Goal: Transaction & Acquisition: Purchase product/service

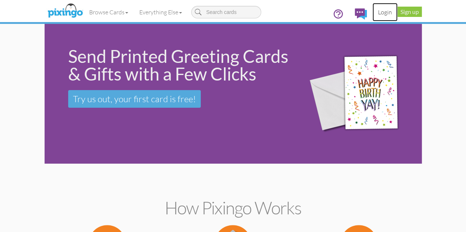
click at [397, 14] on link "Login" at bounding box center [384, 12] width 25 height 18
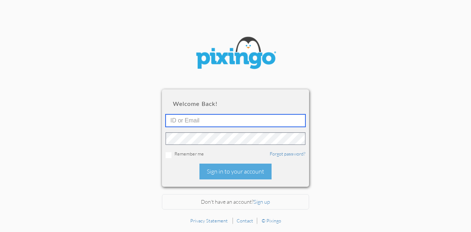
type input "[EMAIL_ADDRESS][DOMAIN_NAME]"
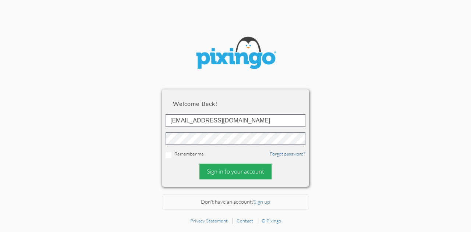
click at [245, 173] on div "Sign in to your account" at bounding box center [236, 172] width 72 height 16
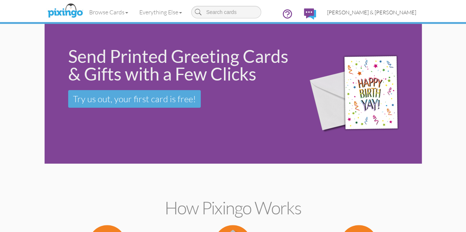
click at [416, 13] on span "[PERSON_NAME] & [PERSON_NAME]" at bounding box center [371, 12] width 89 height 6
click at [84, 11] on link "Browse Cards" at bounding box center [109, 12] width 50 height 18
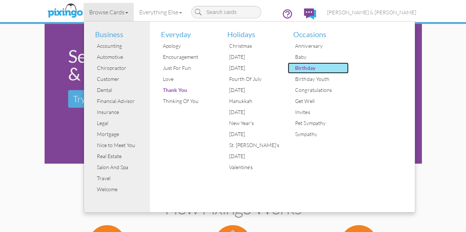
click at [293, 69] on div "Birthday" at bounding box center [320, 68] width 55 height 11
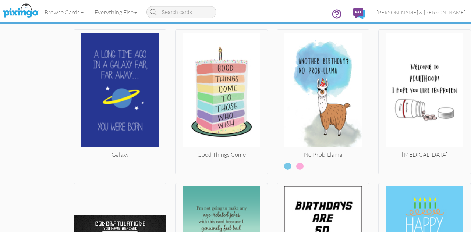
scroll to position [3798, 0]
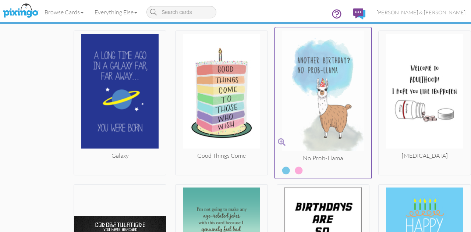
click at [325, 103] on img at bounding box center [323, 93] width 97 height 124
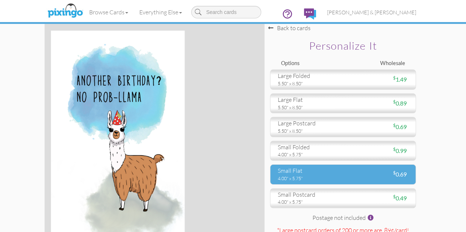
drag, startPoint x: 379, startPoint y: 210, endPoint x: 390, endPoint y: 210, distance: 10.3
click at [390, 179] on div "$ 0.69" at bounding box center [378, 175] width 71 height 8
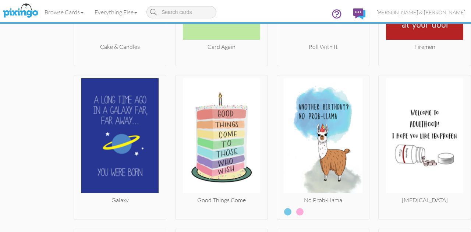
scroll to position [3753, 0]
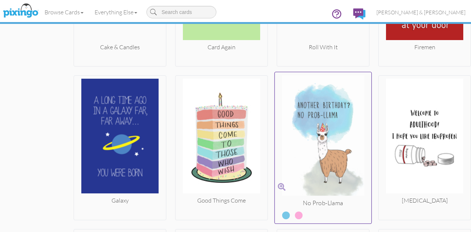
click at [357, 122] on img at bounding box center [323, 138] width 97 height 124
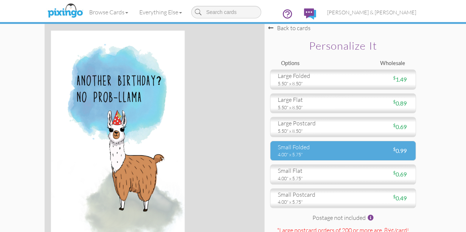
click at [330, 158] on div "4.00" x 5.75"" at bounding box center [308, 154] width 60 height 7
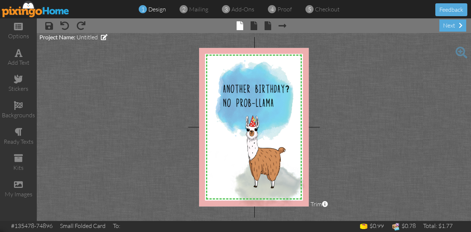
click at [47, 11] on img at bounding box center [36, 9] width 68 height 17
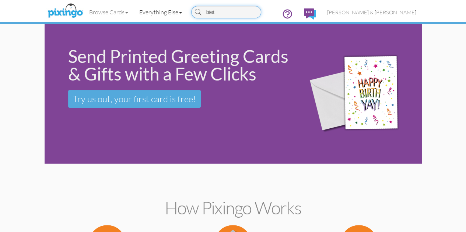
type input "bieth"
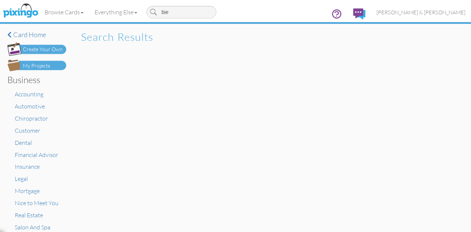
type input "bi"
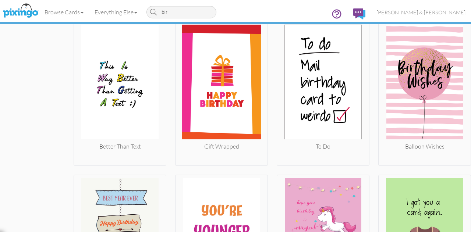
scroll to position [1263, 0]
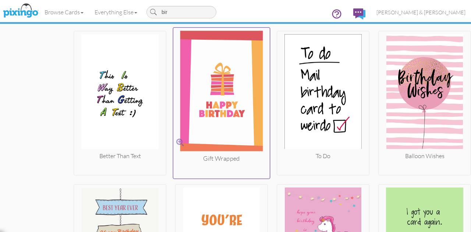
drag, startPoint x: 244, startPoint y: 169, endPoint x: 171, endPoint y: 156, distance: 73.8
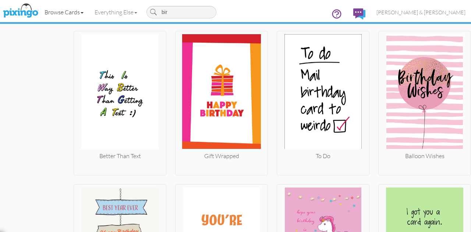
click at [73, 12] on link "Browse Cards" at bounding box center [64, 12] width 50 height 18
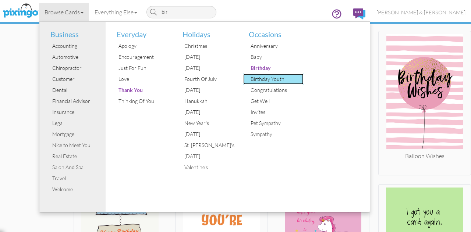
click at [262, 82] on div "Birthday Youth" at bounding box center [276, 79] width 55 height 11
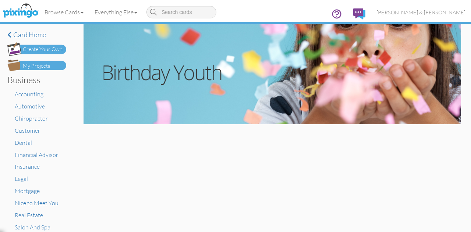
click at [269, 102] on img at bounding box center [273, 74] width 378 height 101
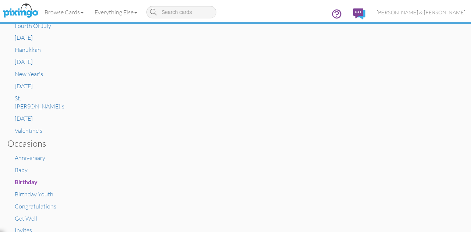
scroll to position [431, 0]
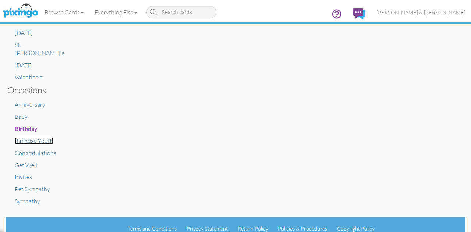
click at [28, 137] on span "Birthday Youth" at bounding box center [34, 140] width 39 height 7
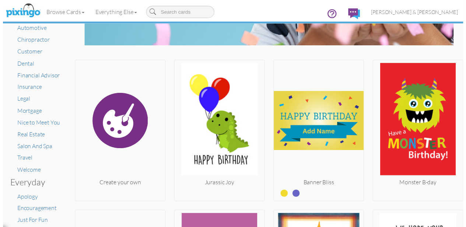
scroll to position [0, 0]
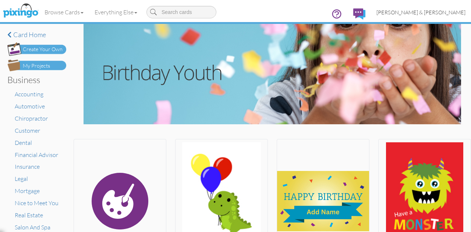
click at [427, 10] on span "[PERSON_NAME] & [PERSON_NAME]" at bounding box center [421, 12] width 89 height 6
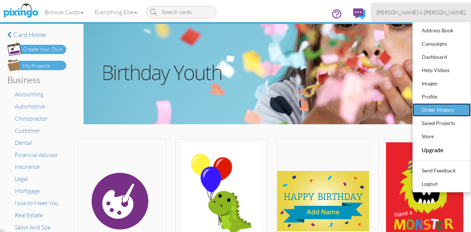
click at [434, 109] on div "Order History" at bounding box center [441, 110] width 43 height 11
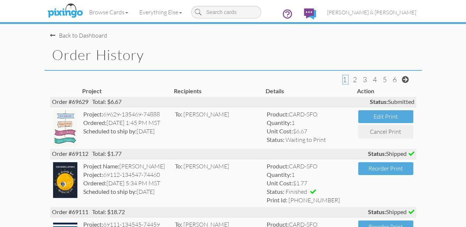
click at [50, 37] on span at bounding box center [52, 35] width 5 height 6
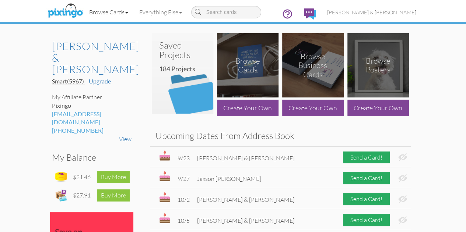
click at [84, 12] on link "Browse Cards" at bounding box center [109, 12] width 50 height 18
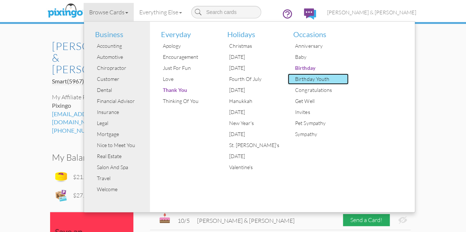
click at [293, 77] on div "Birthday Youth" at bounding box center [320, 79] width 55 height 11
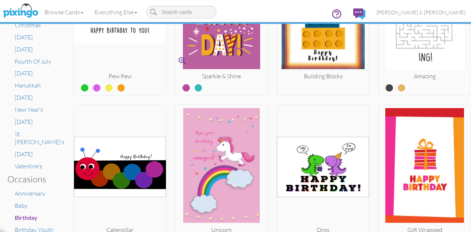
scroll to position [342, 0]
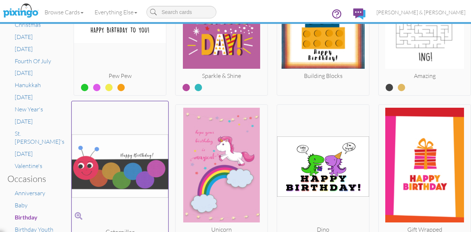
click at [110, 150] on img at bounding box center [120, 167] width 97 height 124
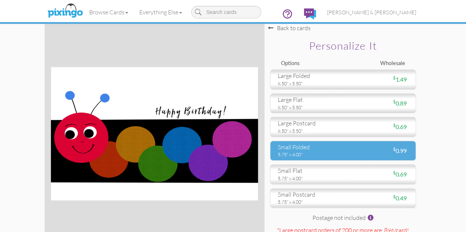
click at [284, 158] on div "small folded 5.75" x 4.00"" at bounding box center [307, 150] width 71 height 15
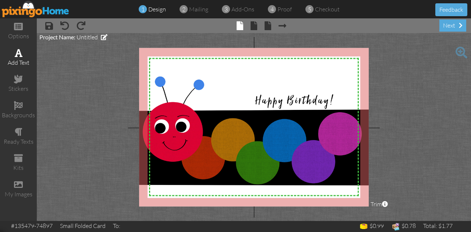
click at [21, 68] on div "add text" at bounding box center [18, 58] width 37 height 26
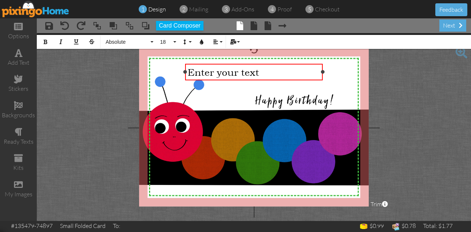
click at [289, 73] on div "Enter your text" at bounding box center [254, 71] width 133 height 11
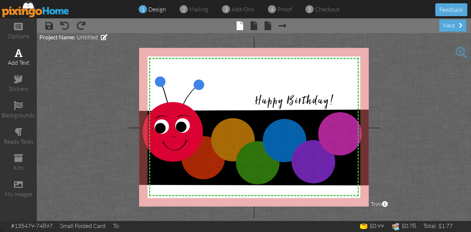
click at [19, 61] on div "add text" at bounding box center [18, 63] width 37 height 8
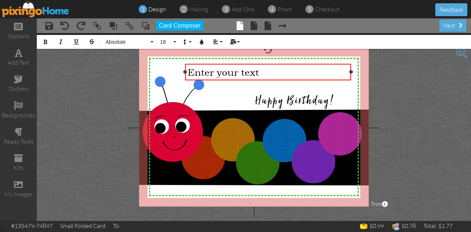
drag, startPoint x: 323, startPoint y: 71, endPoint x: 351, endPoint y: 77, distance: 29.0
click at [351, 77] on div "Enter your text ×" at bounding box center [268, 72] width 166 height 17
click at [264, 72] on div "Enter your text" at bounding box center [268, 71] width 161 height 11
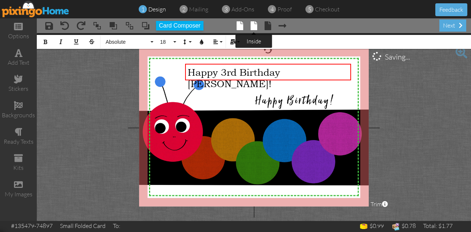
click at [251, 23] on span at bounding box center [254, 25] width 7 height 9
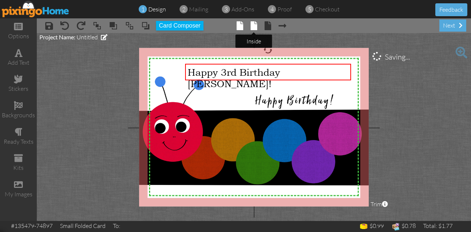
click at [253, 23] on span at bounding box center [254, 25] width 7 height 9
click at [256, 25] on span at bounding box center [254, 25] width 7 height 9
click at [253, 25] on span at bounding box center [254, 25] width 7 height 9
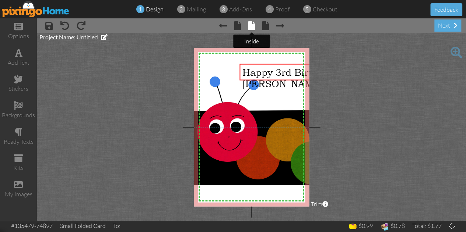
click at [253, 25] on span at bounding box center [251, 25] width 7 height 9
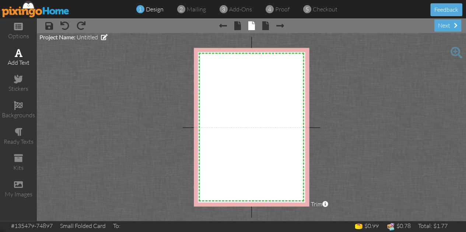
click at [25, 54] on div "add text" at bounding box center [18, 58] width 37 height 26
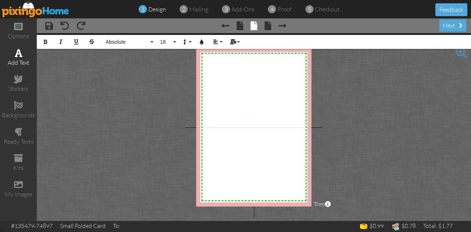
click at [28, 59] on div "add text" at bounding box center [18, 63] width 37 height 8
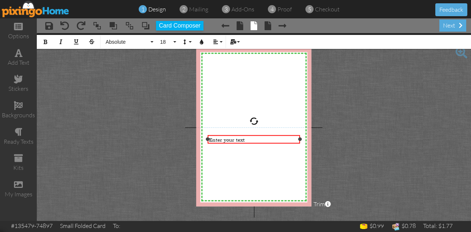
click at [246, 141] on div "Enter your text" at bounding box center [254, 140] width 90 height 7
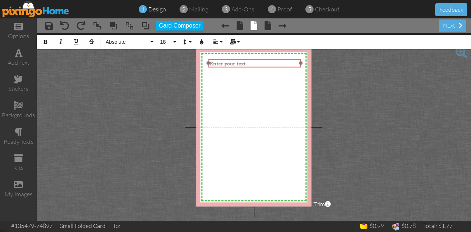
drag, startPoint x: 247, startPoint y: 134, endPoint x: 248, endPoint y: 57, distance: 76.2
click at [248, 57] on div at bounding box center [255, 63] width 96 height 12
click at [176, 42] on button "18" at bounding box center [167, 42] width 21 height 14
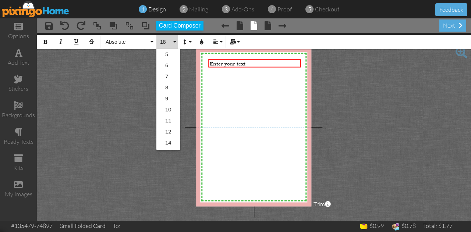
scroll to position [65, 0]
click at [172, 79] on link "14" at bounding box center [169, 77] width 24 height 11
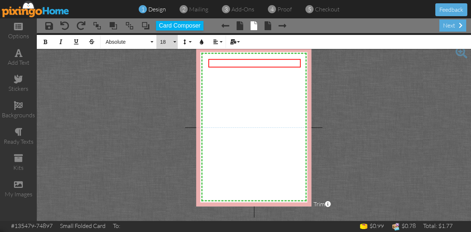
click at [173, 43] on button "18" at bounding box center [167, 42] width 21 height 14
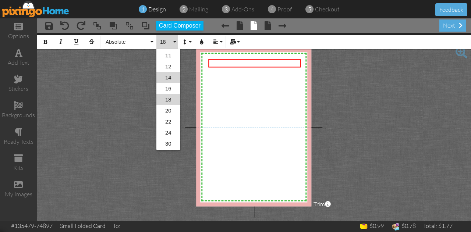
click at [171, 74] on link "14" at bounding box center [169, 77] width 24 height 11
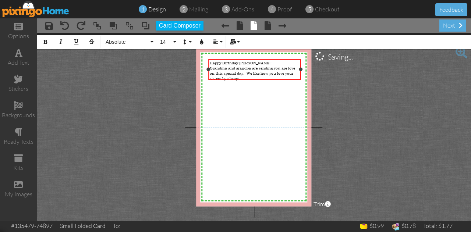
click at [222, 76] on span "Grandma and grandpa are sending you are love on this special day. We like how y…" at bounding box center [252, 73] width 85 height 15
click at [245, 74] on div "Grandma and grandpa are sending you are love on this special day. We like how y…" at bounding box center [255, 73] width 90 height 15
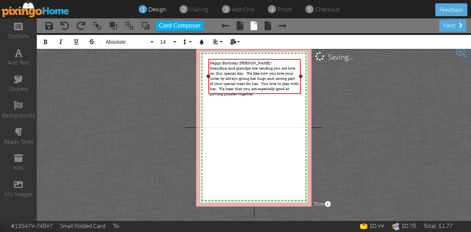
click at [266, 90] on div "Grandma and grandpa are sending you are love on this special day. We like how y…" at bounding box center [255, 81] width 90 height 31
click at [229, 87] on span "Grandma and grandpa are sending you are love on this special day. We like how y…" at bounding box center [254, 81] width 89 height 31
click at [266, 89] on div "Grandma and grandpa are sending you are love on this special day. We like how y…" at bounding box center [255, 81] width 90 height 31
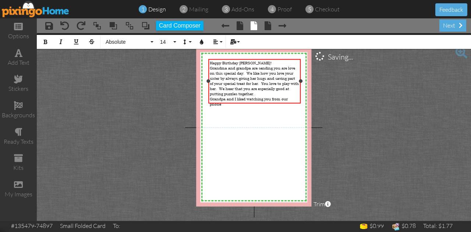
click at [275, 97] on span "Grandpa and I liked watching you from our phone" at bounding box center [249, 102] width 78 height 10
click at [221, 100] on span "Grandpa and I liked watching you, from our phone" at bounding box center [249, 102] width 79 height 10
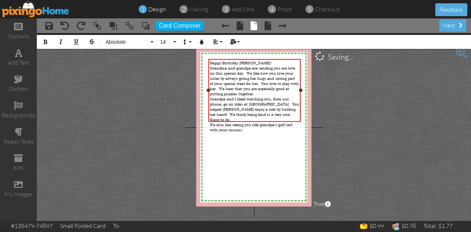
click at [288, 68] on span "Grandma and grandpa are sending you are love on this special day. We like how y…" at bounding box center [254, 81] width 89 height 31
click at [290, 108] on span "Grandpa and I liked watching you, from our phone, go on rides at [GEOGRAPHIC_DA…" at bounding box center [255, 110] width 90 height 26
click at [245, 127] on span "We also like seeing you ride grandpa's golf cart with your cousins." at bounding box center [251, 132] width 83 height 10
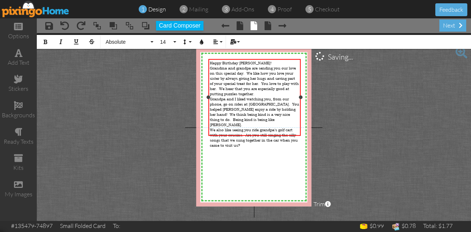
click at [263, 100] on span "Grandpa and I liked watching you, from our phone, go on rides at [GEOGRAPHIC_DA…" at bounding box center [255, 112] width 90 height 31
drag, startPoint x: 245, startPoint y: 116, endPoint x: 265, endPoint y: 132, distance: 26.0
click at [265, 132] on div "We also like seeing you ride grandpa's golf cart with your cousins. Are you sti…" at bounding box center [255, 137] width 90 height 21
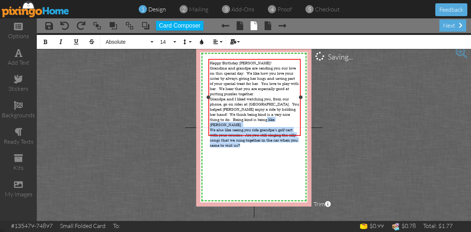
drag, startPoint x: 265, startPoint y: 132, endPoint x: 272, endPoint y: 114, distance: 19.2
click at [272, 114] on div "Happy Birthday [PERSON_NAME]! Grandma and grandpa are sending you our love on t…" at bounding box center [255, 104] width 90 height 88
click at [272, 114] on div "Grandpa and I liked watching you, from our phone, go on rides at [GEOGRAPHIC_DA…" at bounding box center [255, 112] width 90 height 31
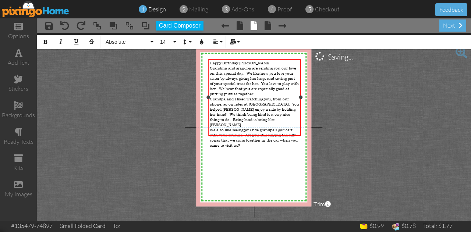
click at [244, 134] on span "We also like seeing you ride grandpa's golf cart with your cousins. Are you sti…" at bounding box center [254, 137] width 88 height 21
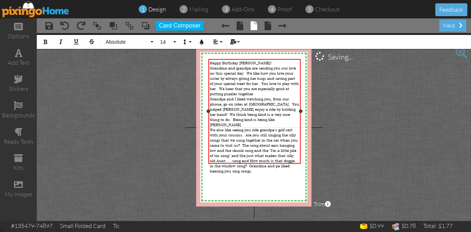
click at [210, 62] on span "Happy Birthday [PERSON_NAME]!" at bounding box center [241, 62] width 62 height 5
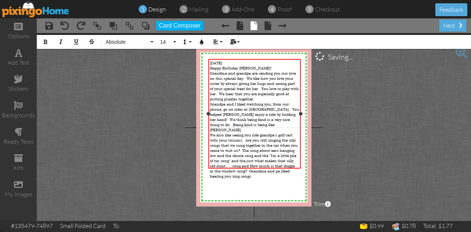
click at [256, 179] on div "​" at bounding box center [255, 181] width 90 height 5
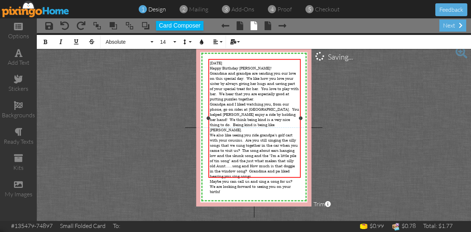
click at [270, 184] on span "We are looking forward to seeing you on your birthf" at bounding box center [250, 189] width 81 height 10
click at [222, 184] on div "We are looking forward to calling you on your birthf ​" at bounding box center [255, 189] width 90 height 10
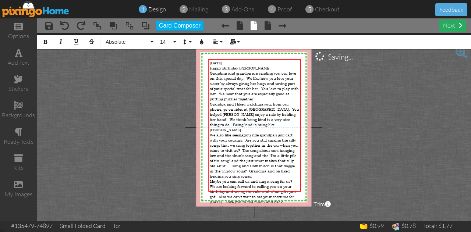
click at [443, 22] on div "next" at bounding box center [453, 26] width 27 height 12
click at [446, 24] on div "next" at bounding box center [453, 26] width 27 height 12
click at [267, 26] on span at bounding box center [268, 25] width 7 height 9
click at [448, 27] on div "next" at bounding box center [453, 26] width 27 height 12
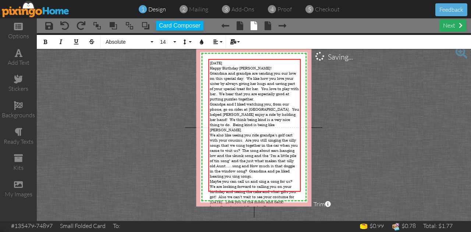
click at [447, 24] on div "next" at bounding box center [453, 26] width 27 height 12
click at [281, 26] on span at bounding box center [283, 25] width 8 height 9
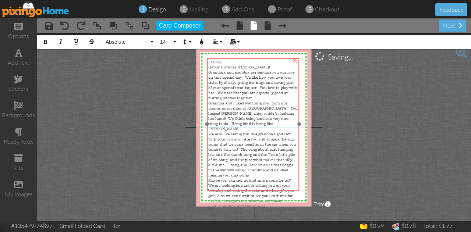
click at [206, 58] on div at bounding box center [254, 124] width 96 height 137
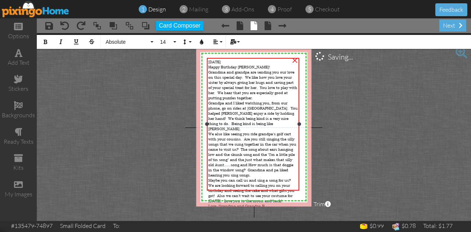
click at [210, 60] on span "[DATE]" at bounding box center [214, 61] width 13 height 5
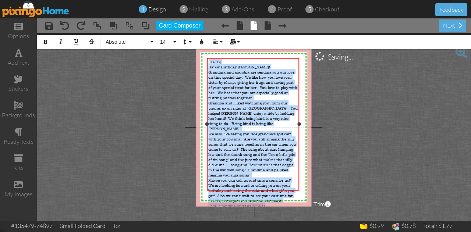
drag, startPoint x: 210, startPoint y: 60, endPoint x: 277, endPoint y: 187, distance: 143.8
click at [277, 187] on div "[DEMOGRAPHIC_DATA] Happy Birthday [PERSON_NAME]! Grandma and grandpa are sendin…" at bounding box center [253, 134] width 90 height 150
copy div "[DEMOGRAPHIC_DATA] Happy Birthday [PERSON_NAME]! Grandma and grandpa are sendin…"
click at [277, 204] on div "Love, Grandma and Grandpa B" at bounding box center [253, 206] width 90 height 5
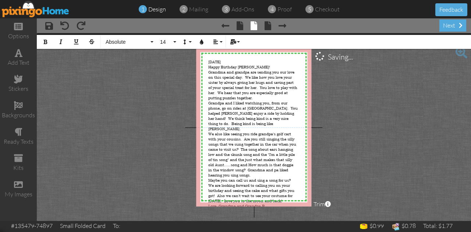
click at [51, 7] on img at bounding box center [36, 9] width 68 height 17
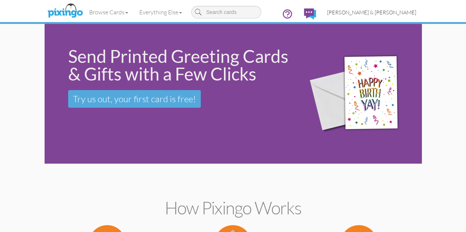
click at [415, 11] on span "[PERSON_NAME] & [PERSON_NAME]" at bounding box center [371, 12] width 89 height 6
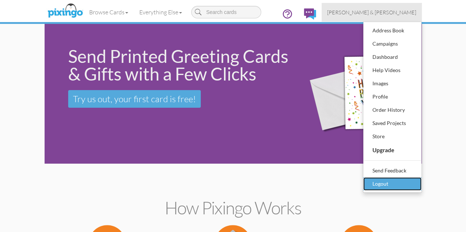
click at [414, 187] on div "Logout" at bounding box center [392, 184] width 43 height 11
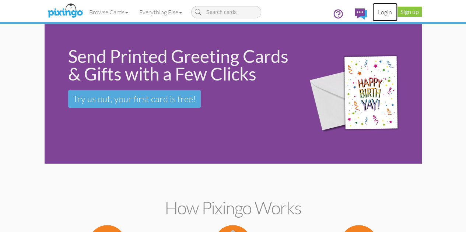
click at [397, 15] on link "Login" at bounding box center [384, 12] width 25 height 18
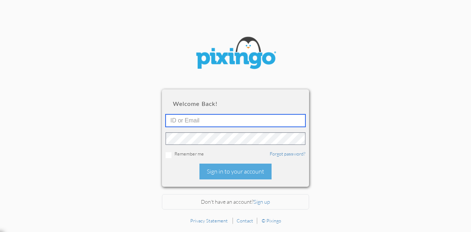
type input "[EMAIL_ADDRESS][DOMAIN_NAME]"
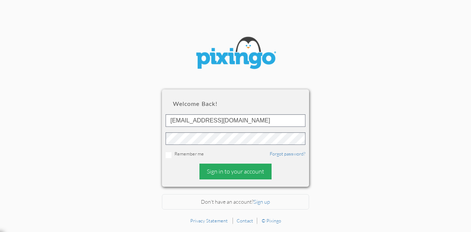
click at [245, 170] on div "Sign in to your account" at bounding box center [236, 172] width 72 height 16
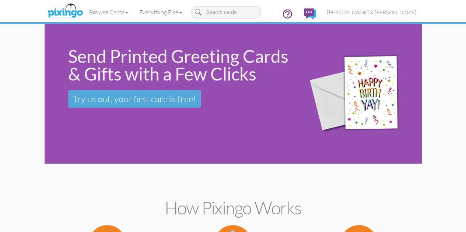
click at [207, 161] on div "Send Printed Greeting Cards & Gifts with a Few Clicks Try us out, your first ca…" at bounding box center [233, 94] width 377 height 140
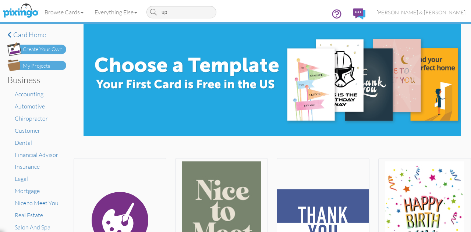
type input "u"
type input "youth birthday"
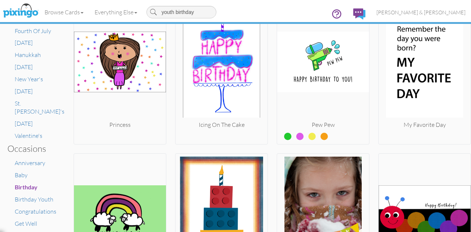
scroll to position [373, 0]
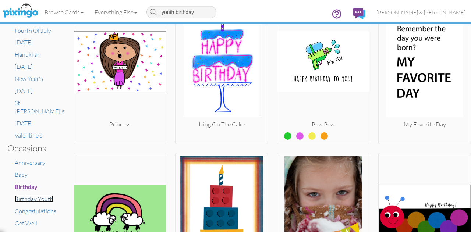
click at [33, 196] on span "Birthday Youth" at bounding box center [34, 199] width 39 height 7
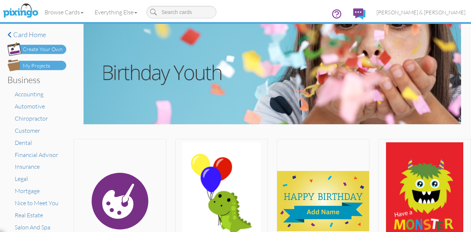
click at [44, 179] on li "Legal" at bounding box center [41, 179] width 52 height 8
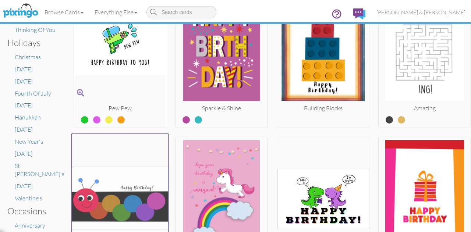
scroll to position [310, 0]
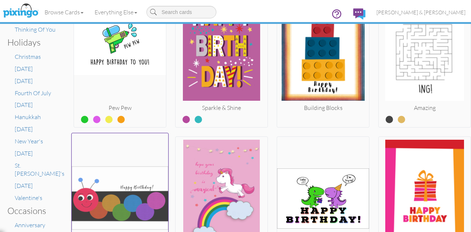
click at [119, 198] on img at bounding box center [120, 199] width 97 height 124
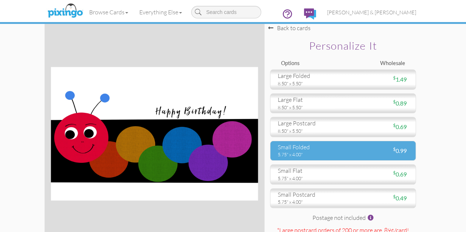
click at [285, 152] on div "small folded" at bounding box center [308, 147] width 60 height 8
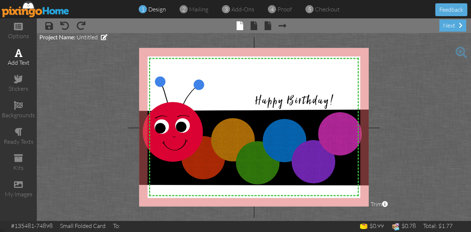
click at [23, 67] on div "add text" at bounding box center [18, 58] width 37 height 26
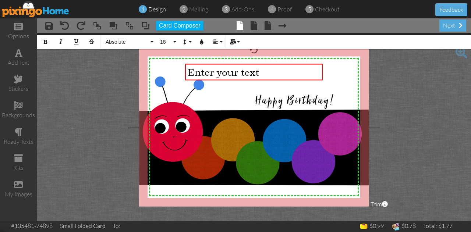
drag, startPoint x: 322, startPoint y: 72, endPoint x: 355, endPoint y: 79, distance: 34.7
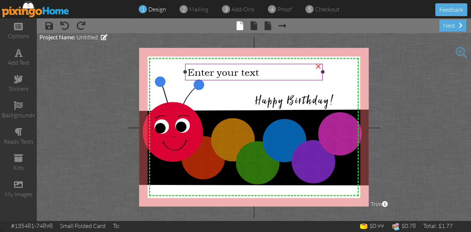
click at [285, 69] on div "Enter your text" at bounding box center [254, 71] width 133 height 11
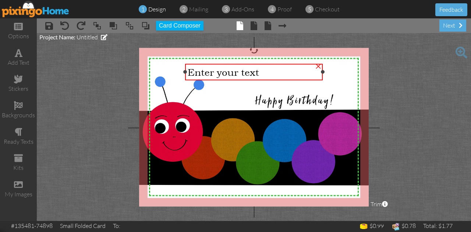
click at [285, 69] on div "Enter your text" at bounding box center [254, 71] width 133 height 11
drag, startPoint x: 321, startPoint y: 71, endPoint x: 354, endPoint y: 71, distance: 32.4
click at [354, 71] on div "Enter your text ×" at bounding box center [270, 72] width 170 height 17
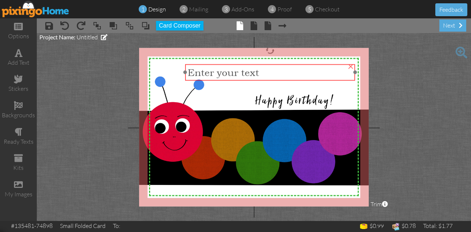
drag, startPoint x: 204, startPoint y: 76, endPoint x: 194, endPoint y: 66, distance: 14.1
click at [194, 66] on div "Enter your text" at bounding box center [270, 72] width 170 height 17
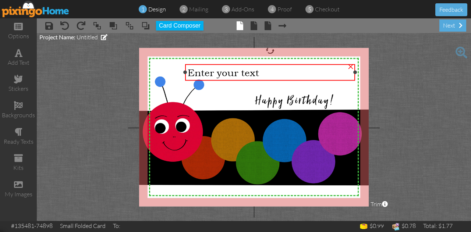
click at [262, 73] on div "Enter your text" at bounding box center [270, 72] width 165 height 11
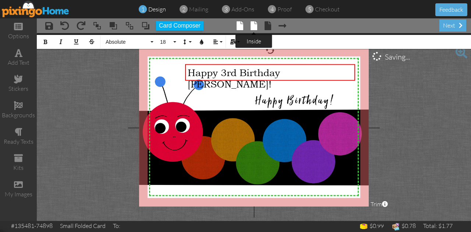
click at [252, 26] on span at bounding box center [254, 25] width 7 height 9
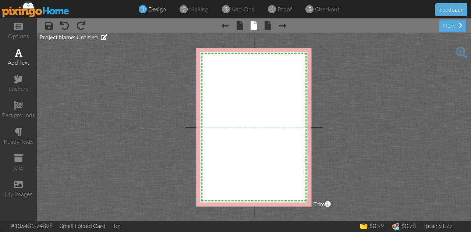
click at [14, 57] on div "add text" at bounding box center [18, 58] width 37 height 26
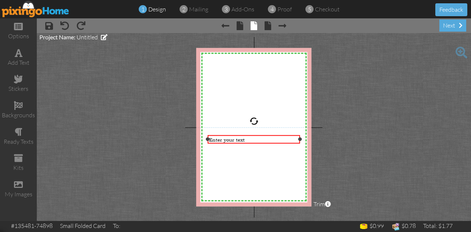
drag, startPoint x: 252, startPoint y: 134, endPoint x: 253, endPoint y: 119, distance: 15.1
drag, startPoint x: 253, startPoint y: 119, endPoint x: 250, endPoint y: 138, distance: 18.8
click at [250, 138] on div "Enter your text" at bounding box center [254, 140] width 90 height 7
drag, startPoint x: 251, startPoint y: 135, endPoint x: 257, endPoint y: 138, distance: 6.6
click at [257, 138] on div "Enter your text" at bounding box center [254, 140] width 90 height 7
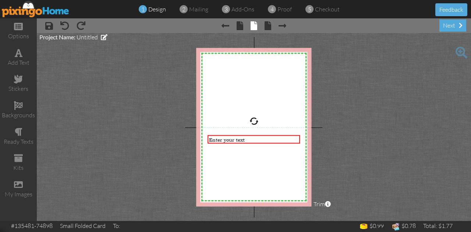
drag, startPoint x: 256, startPoint y: 136, endPoint x: 255, endPoint y: 115, distance: 20.6
drag, startPoint x: 255, startPoint y: 115, endPoint x: 214, endPoint y: 158, distance: 58.6
click at [214, 158] on div "X X X X X X X X X X X X X X X X X X X X X X X X X X X X X X X X X X X X X X X X…" at bounding box center [253, 127] width 115 height 159
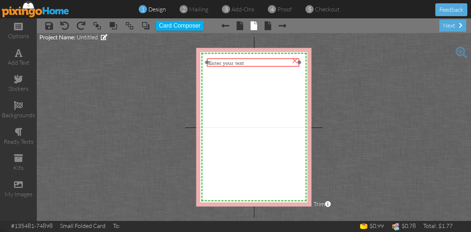
drag, startPoint x: 245, startPoint y: 137, endPoint x: 245, endPoint y: 60, distance: 77.0
click at [245, 60] on div "Enter your text" at bounding box center [253, 63] width 90 height 7
click at [235, 61] on span "Enter your text" at bounding box center [226, 63] width 36 height 7
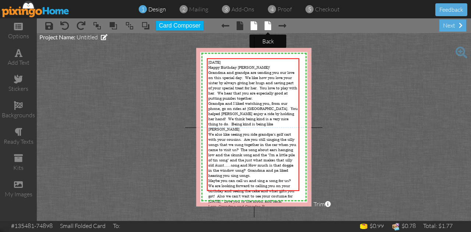
click at [269, 28] on span at bounding box center [268, 25] width 7 height 9
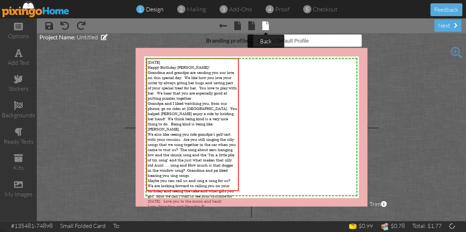
select select "object:8550"
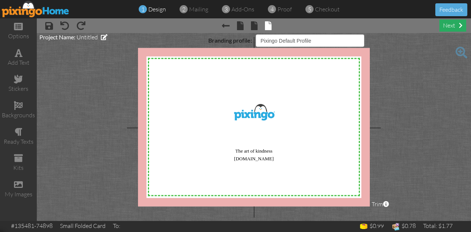
click at [451, 27] on div "next" at bounding box center [453, 26] width 27 height 12
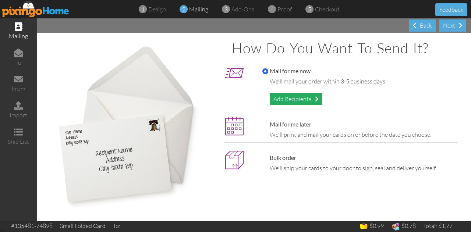
click at [299, 95] on div "Add Recipients" at bounding box center [296, 99] width 53 height 12
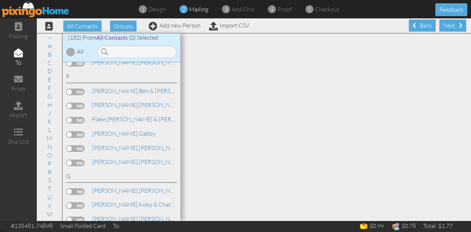
scroll to position [992, 0]
click at [71, 159] on label at bounding box center [75, 162] width 18 height 7
click at [0, 0] on input "checkbox" at bounding box center [0, 0] width 0 height 0
click at [443, 25] on div "Next" at bounding box center [453, 26] width 27 height 12
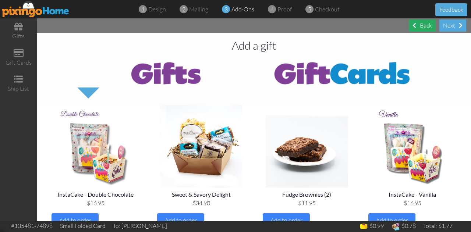
click at [422, 25] on div "Back" at bounding box center [422, 26] width 27 height 12
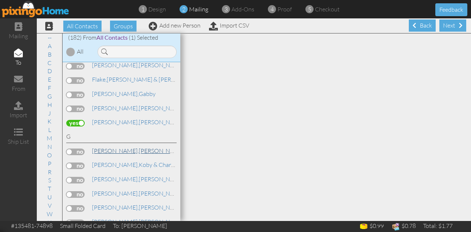
scroll to position [1031, 0]
click at [105, 118] on span "[PERSON_NAME]," at bounding box center [115, 121] width 47 height 7
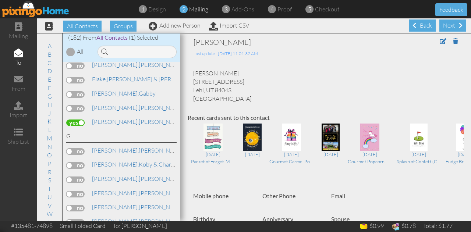
click at [215, 75] on div "[PERSON_NAME] [STREET_ADDRESS] Lehi, UT 84043 [GEOGRAPHIC_DATA]" at bounding box center [326, 86] width 276 height 34
click at [440, 41] on span at bounding box center [443, 41] width 7 height 6
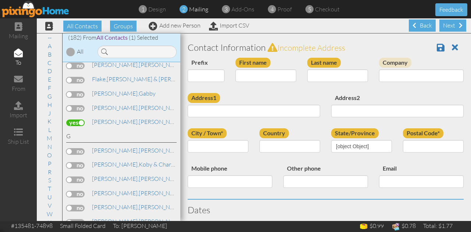
type input "[PERSON_NAME]"
type input "[STREET_ADDRESS]"
type input "Lehi"
type input "84043"
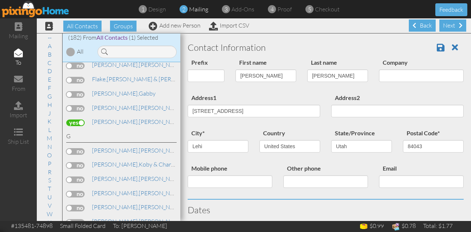
select select "object:9784"
select select "object:10029"
click at [261, 74] on input "[PERSON_NAME]" at bounding box center [266, 76] width 61 height 13
type input "K"
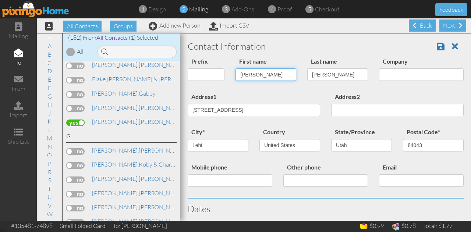
scroll to position [1, 0]
type input "[PERSON_NAME]"
click at [437, 45] on span at bounding box center [441, 46] width 8 height 9
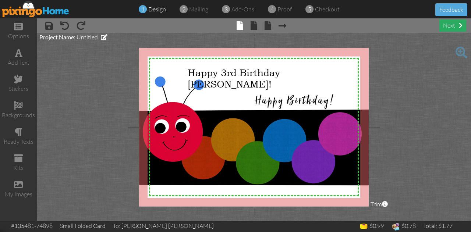
click at [449, 27] on div "next" at bounding box center [453, 26] width 27 height 12
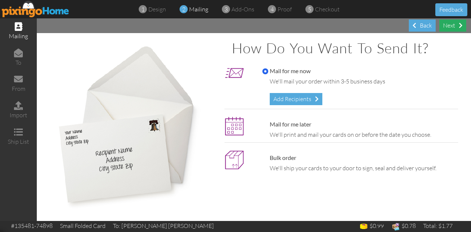
click at [449, 27] on div "Next" at bounding box center [453, 26] width 27 height 12
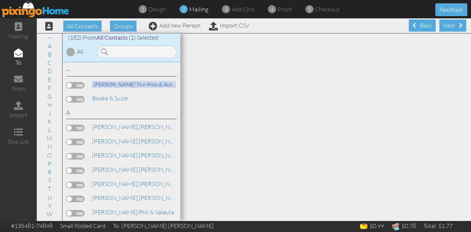
click at [449, 27] on div "Next" at bounding box center [453, 26] width 27 height 12
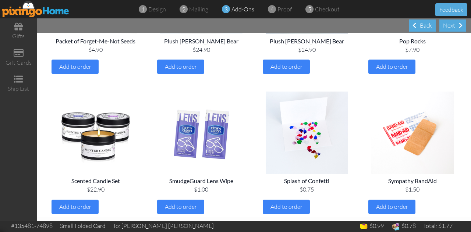
scroll to position [865, 0]
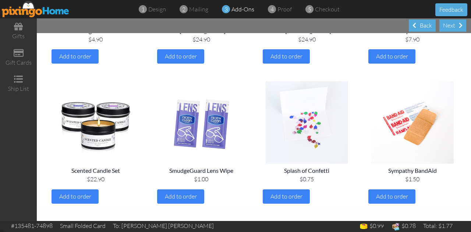
click at [323, 129] on img at bounding box center [307, 122] width 94 height 83
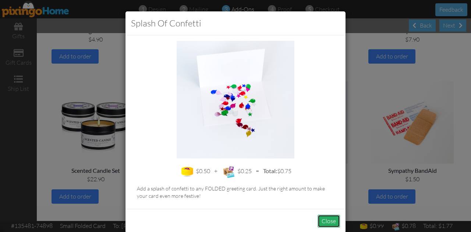
click at [326, 223] on button "Close" at bounding box center [329, 221] width 22 height 13
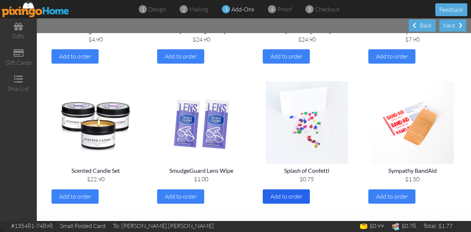
click at [295, 198] on span "Add to order" at bounding box center [287, 196] width 32 height 7
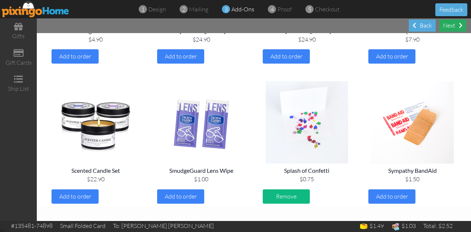
click at [456, 28] on div "Next" at bounding box center [453, 26] width 27 height 12
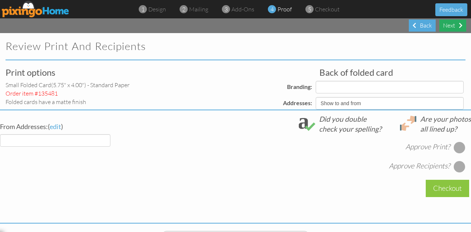
select select "object:894"
select select "object:893"
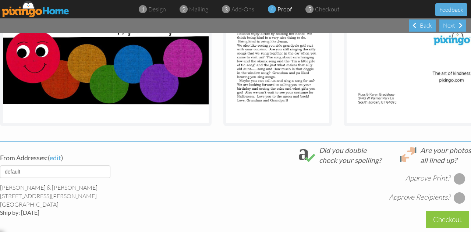
scroll to position [163, 0]
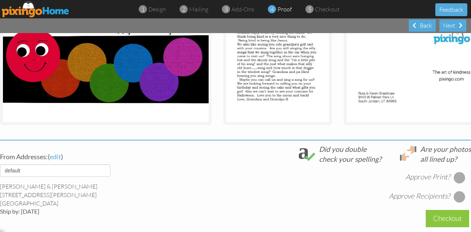
click at [454, 182] on div at bounding box center [460, 178] width 12 height 12
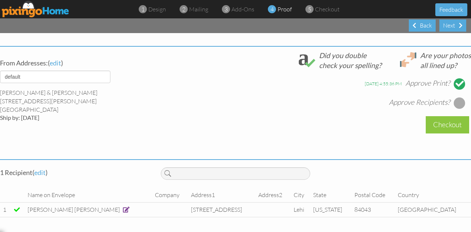
scroll to position [267, 0]
click at [454, 97] on div at bounding box center [460, 103] width 12 height 12
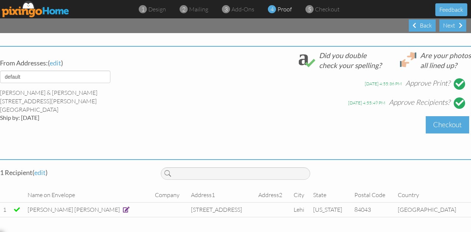
click at [442, 119] on div "Checkout" at bounding box center [447, 124] width 43 height 17
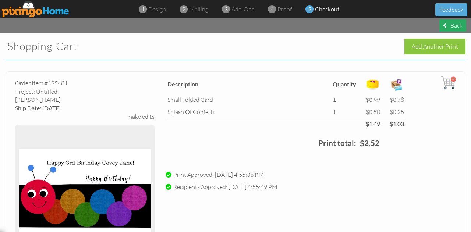
click at [455, 27] on div "Back" at bounding box center [453, 26] width 27 height 12
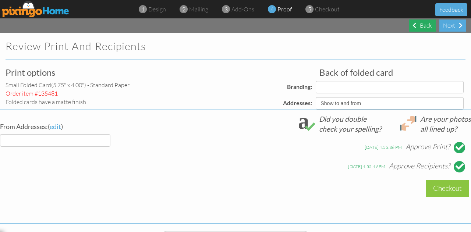
select select "object:966"
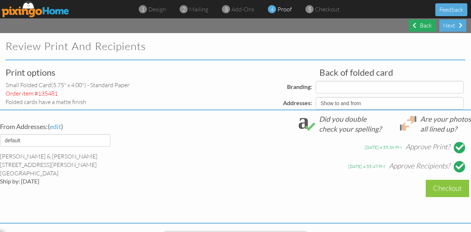
select select "object:967"
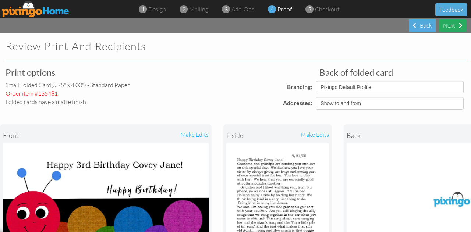
click at [454, 27] on div "Next" at bounding box center [453, 26] width 27 height 12
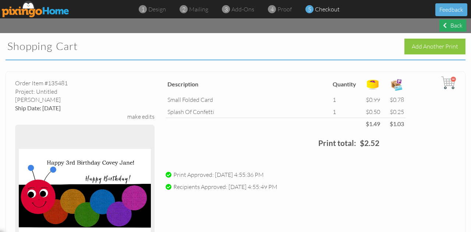
click at [444, 25] on span at bounding box center [445, 25] width 4 height 6
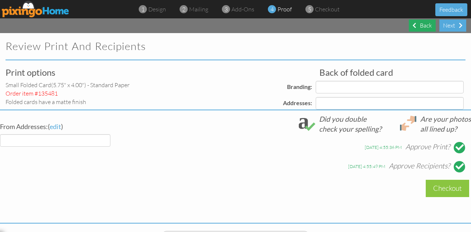
select select "object:1033"
select select "object:1036"
select select "object:1038"
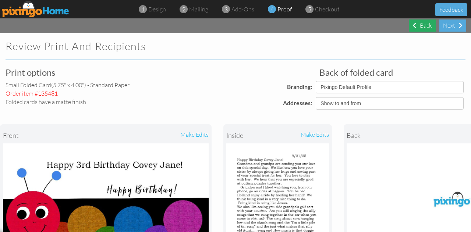
click at [422, 23] on div "Back" at bounding box center [422, 26] width 27 height 12
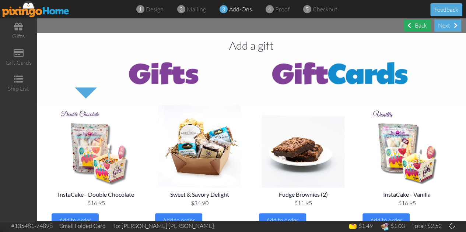
click at [422, 23] on div "Back" at bounding box center [417, 26] width 27 height 12
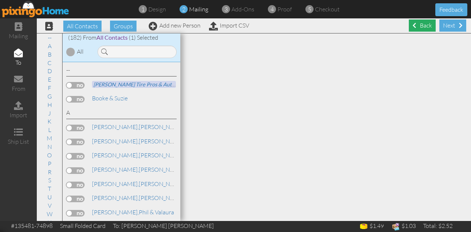
click at [418, 23] on div "Back" at bounding box center [422, 26] width 27 height 12
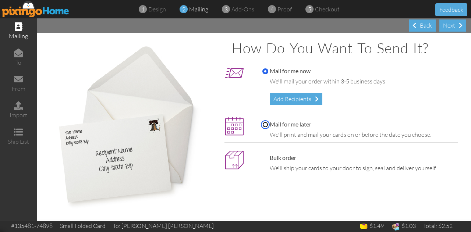
click at [265, 124] on input "Mail for me later" at bounding box center [266, 125] width 6 height 6
radio input "true"
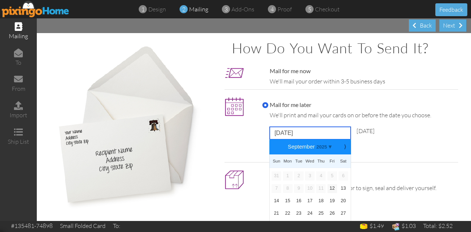
click at [330, 133] on input "September 12, 2025" at bounding box center [310, 133] width 81 height 13
click at [306, 204] on link "17" at bounding box center [310, 201] width 10 height 9
type input "September 17, 2025"
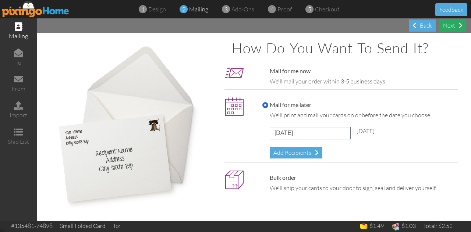
click at [452, 24] on div "Next" at bounding box center [453, 26] width 27 height 12
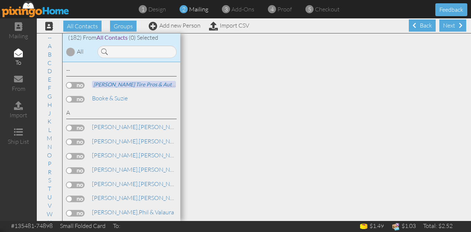
click at [452, 24] on div "Next" at bounding box center [453, 26] width 27 height 12
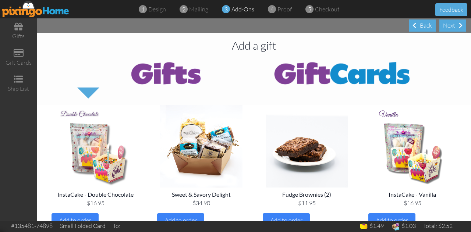
click at [452, 24] on div "Next" at bounding box center [453, 26] width 27 height 12
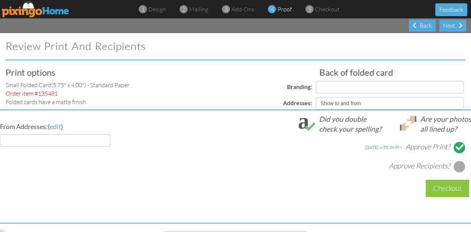
select select "object:2236"
select select "object:2235"
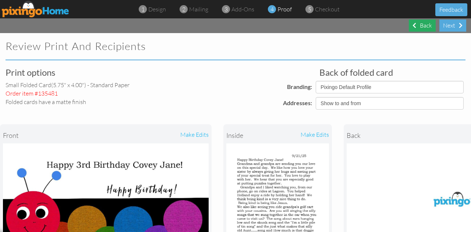
click at [422, 27] on div "Back" at bounding box center [422, 26] width 27 height 12
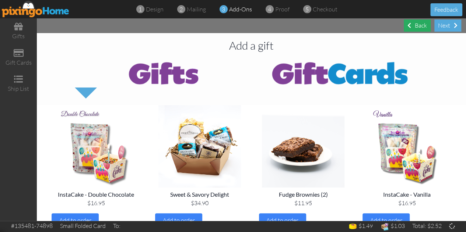
click at [422, 27] on div "Back" at bounding box center [417, 26] width 27 height 12
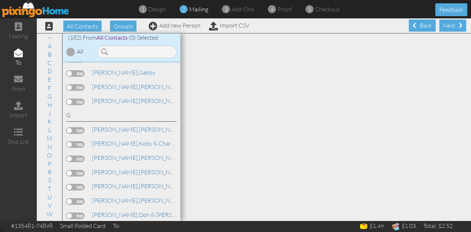
scroll to position [1055, 0]
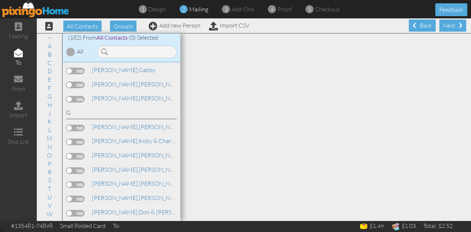
click at [71, 96] on label at bounding box center [75, 99] width 18 height 7
click at [0, 0] on input "checkbox" at bounding box center [0, 0] width 0 height 0
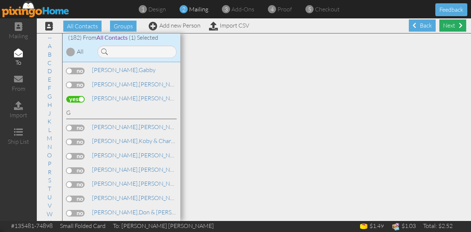
click at [442, 27] on div "Next" at bounding box center [453, 26] width 27 height 12
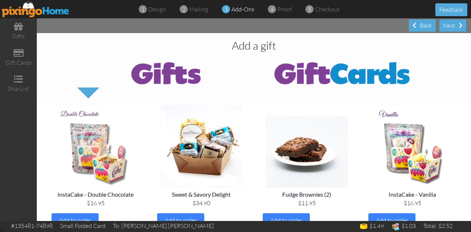
click at [442, 27] on div "Next" at bounding box center [453, 26] width 27 height 12
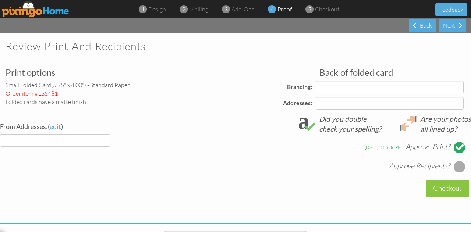
select select "object:2918"
select select "object:2921"
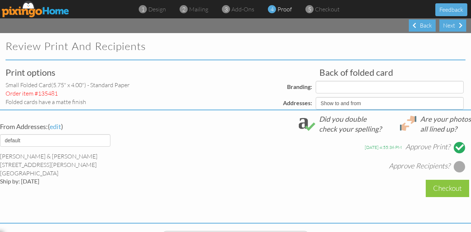
select select "object:2923"
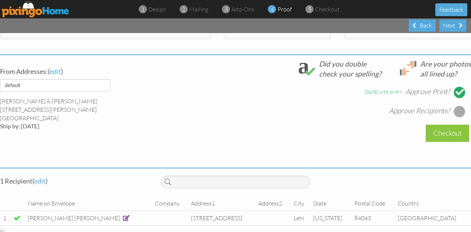
scroll to position [267, 0]
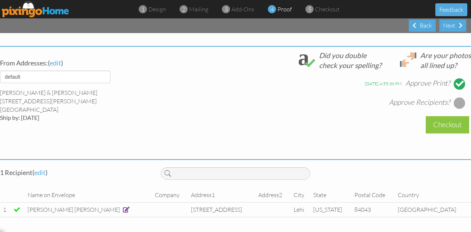
click at [455, 97] on div at bounding box center [460, 103] width 12 height 12
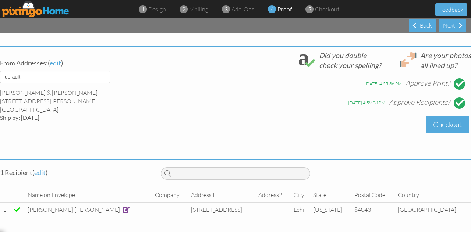
drag, startPoint x: 455, startPoint y: 96, endPoint x: 461, endPoint y: 115, distance: 20.0
click at [461, 116] on div "Checkout" at bounding box center [447, 124] width 43 height 17
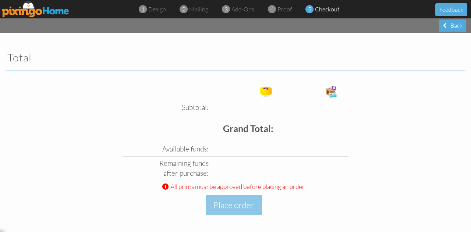
scroll to position [37, 0]
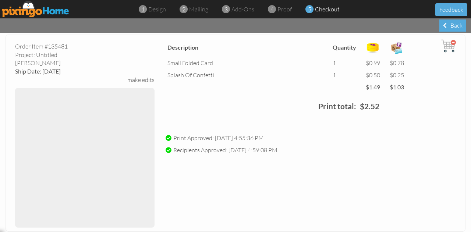
click at [238, 201] on div "Order Item #135481 Project: Untitled matte Finish Ship Date: 09/17/2025 make ed…" at bounding box center [236, 133] width 460 height 197
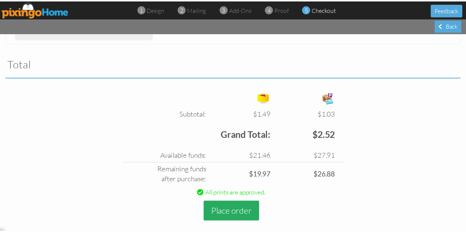
scroll to position [226, 0]
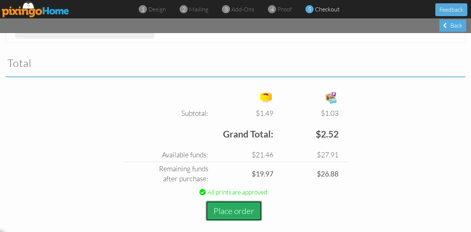
click at [238, 211] on button "Place order" at bounding box center [234, 211] width 56 height 20
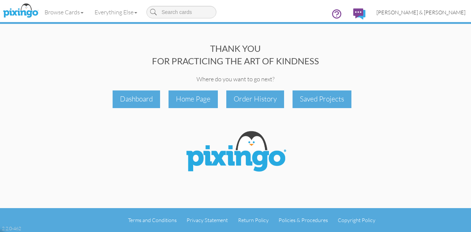
click at [433, 15] on span "[PERSON_NAME] & [PERSON_NAME]" at bounding box center [421, 12] width 89 height 6
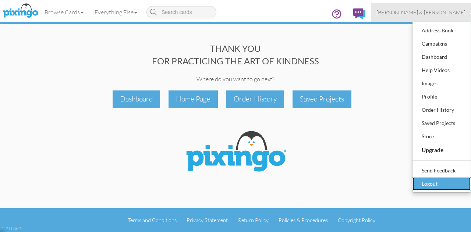
click at [437, 183] on div "Logout" at bounding box center [441, 184] width 43 height 11
